Goal: Task Accomplishment & Management: Use online tool/utility

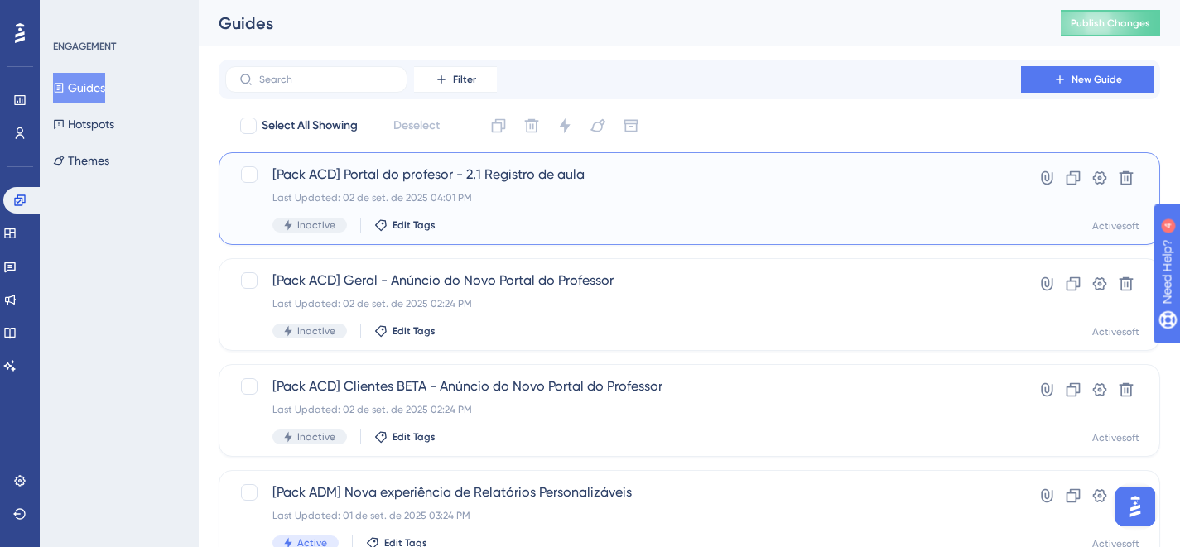
drag, startPoint x: 610, startPoint y: 178, endPoint x: 470, endPoint y: 171, distance: 140.1
click at [470, 171] on span "[Pack ACD] Portal do profesor - 2.1 Registro de aula" at bounding box center [622, 175] width 701 height 20
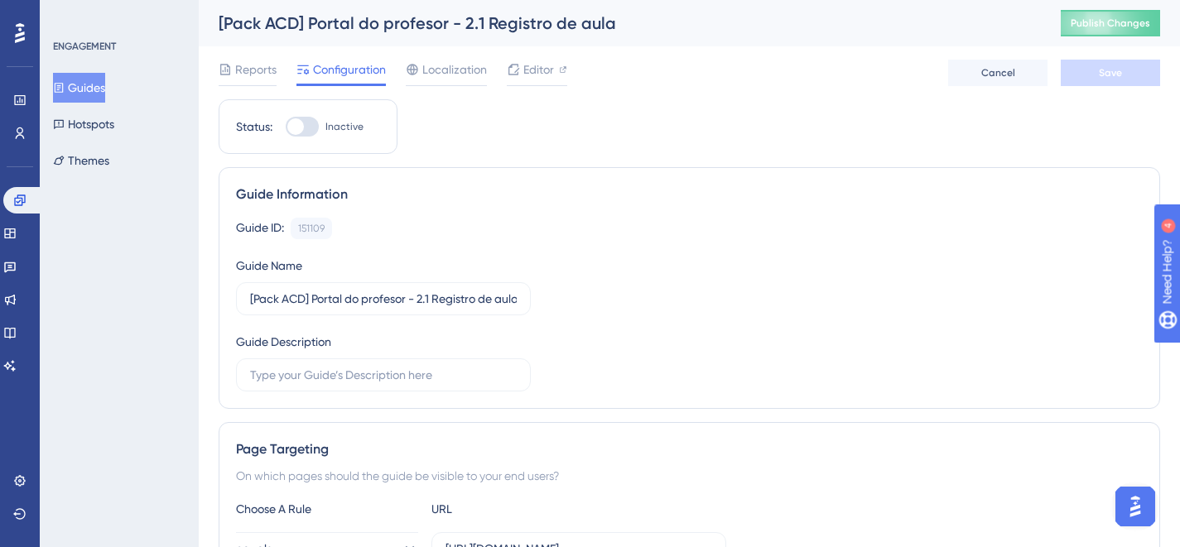
click at [282, 7] on div "[Pack ACD] Portal do profesor - 2.1 Registro de aula Publish Changes" at bounding box center [689, 23] width 981 height 46
click at [284, 13] on div "[Pack ACD] Portal do profesor - 2.1 Registro de aula" at bounding box center [619, 23] width 801 height 23
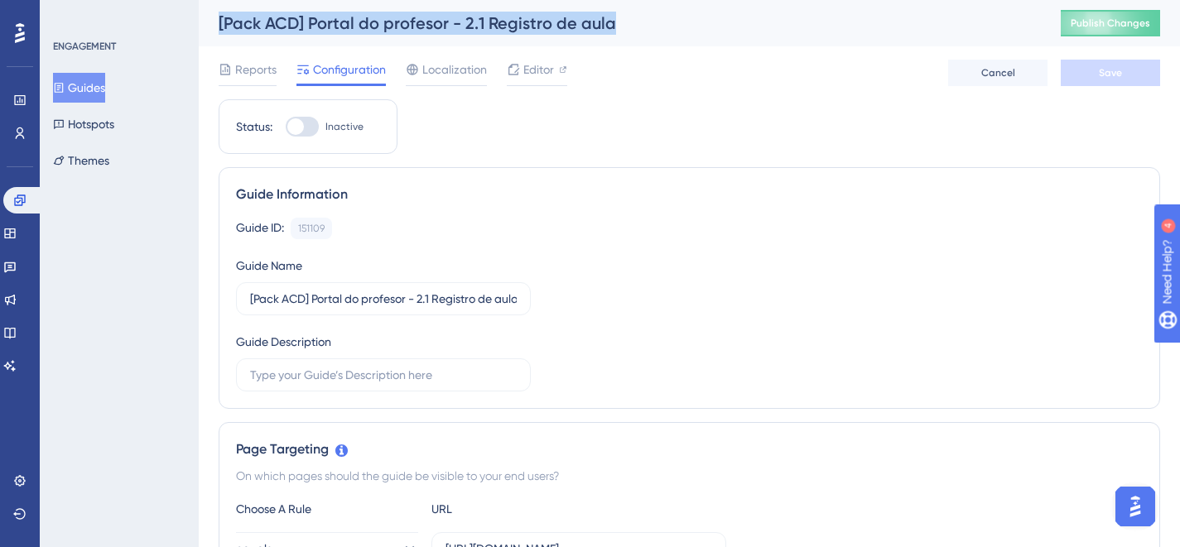
click at [284, 13] on div "[Pack ACD] Portal do profesor - 2.1 Registro de aula" at bounding box center [619, 23] width 801 height 23
copy div "[Pack ACD] Portal do profesor - 2.1 Registro de aula"
